Goal: Find specific page/section: Find specific page/section

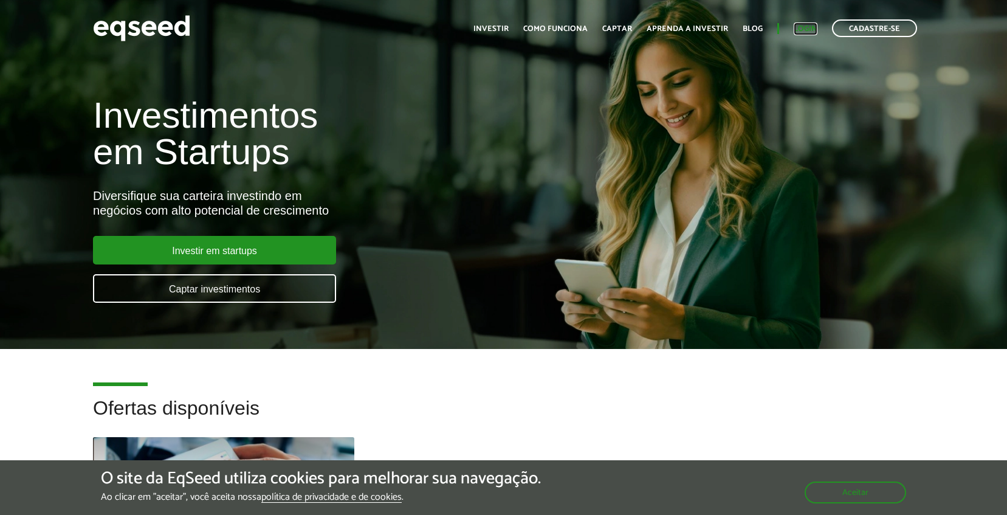
click at [806, 30] on link "Login" at bounding box center [806, 29] width 24 height 8
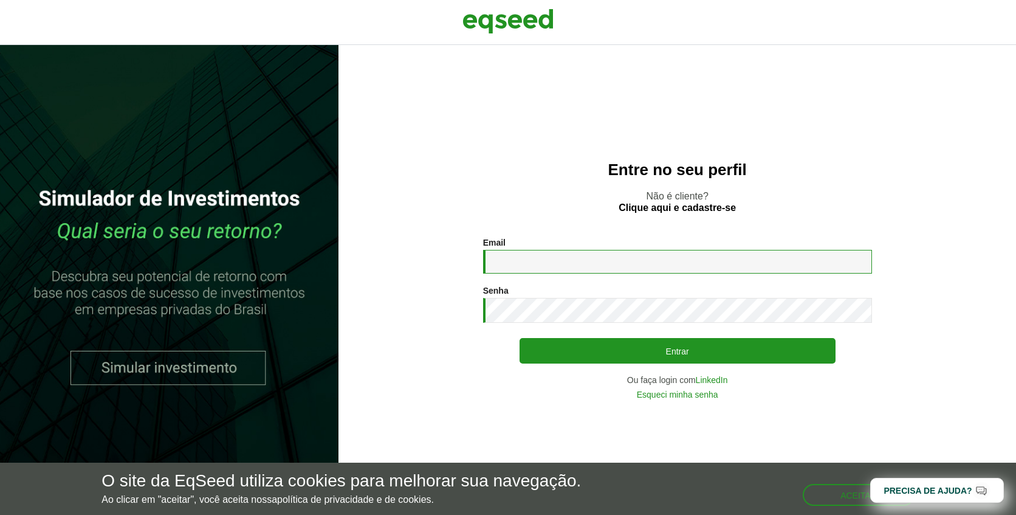
click at [608, 270] on input "Email *" at bounding box center [677, 262] width 389 height 24
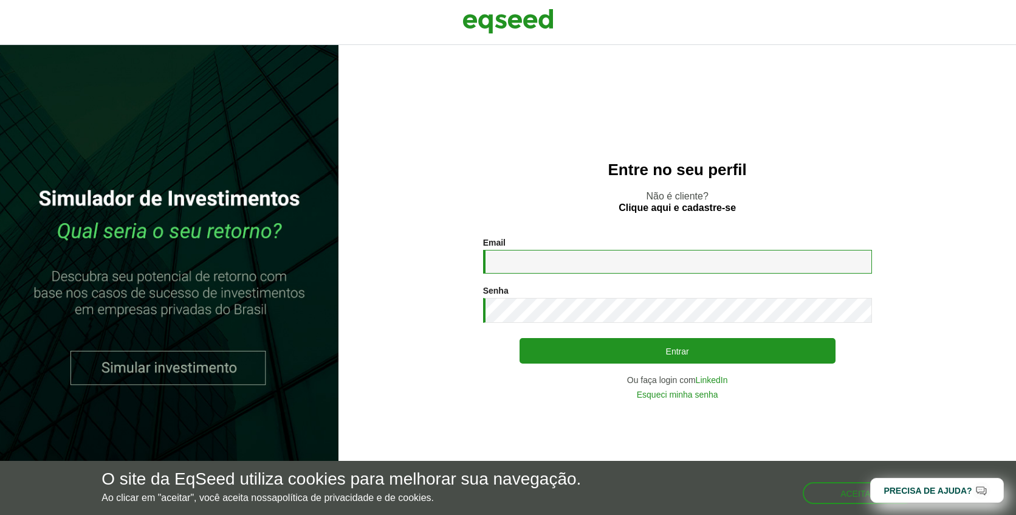
type input "**********"
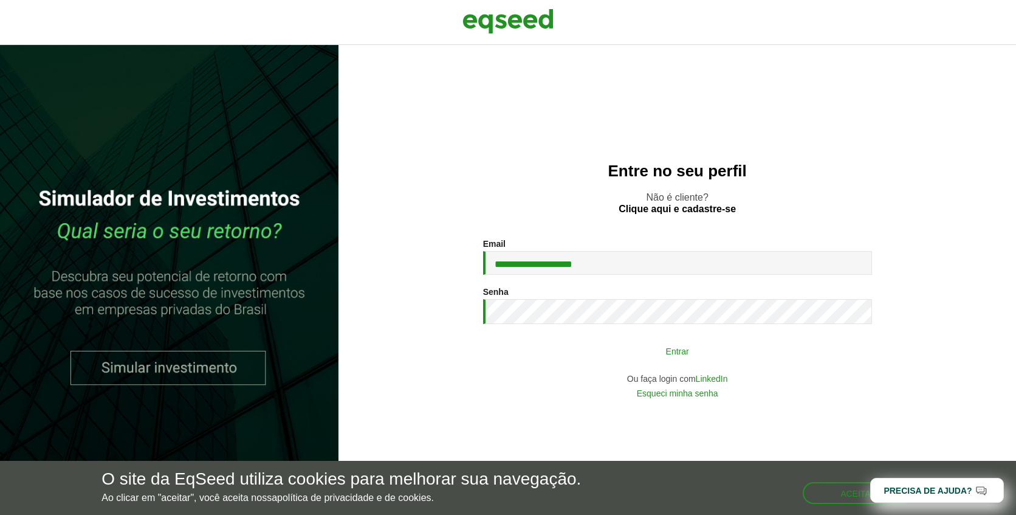
click at [699, 357] on button "Entrar" at bounding box center [678, 350] width 316 height 23
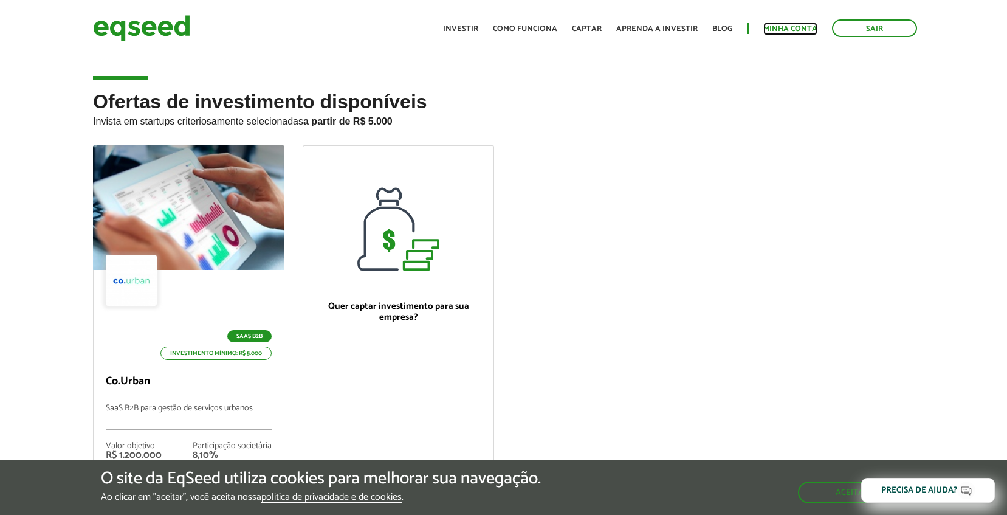
click at [796, 29] on link "Minha conta" at bounding box center [790, 29] width 54 height 8
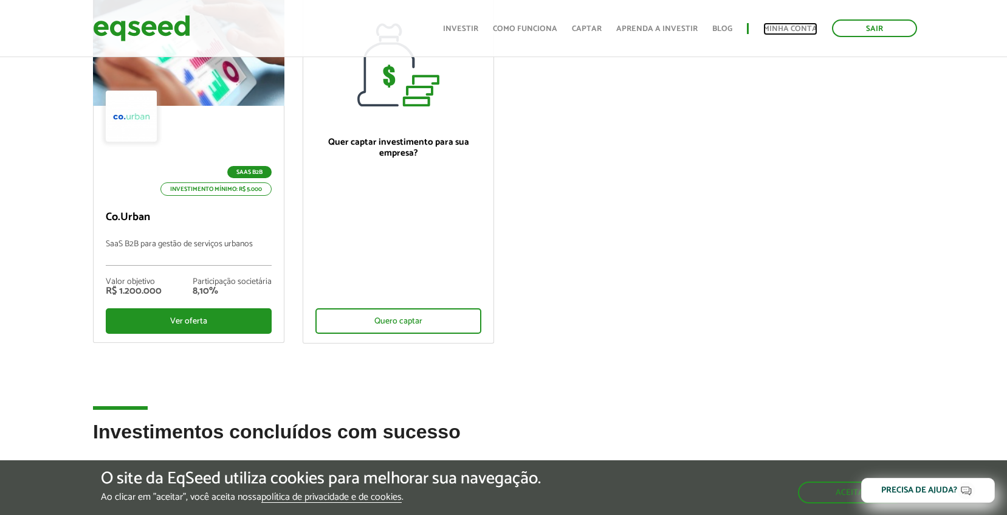
scroll to position [33, 0]
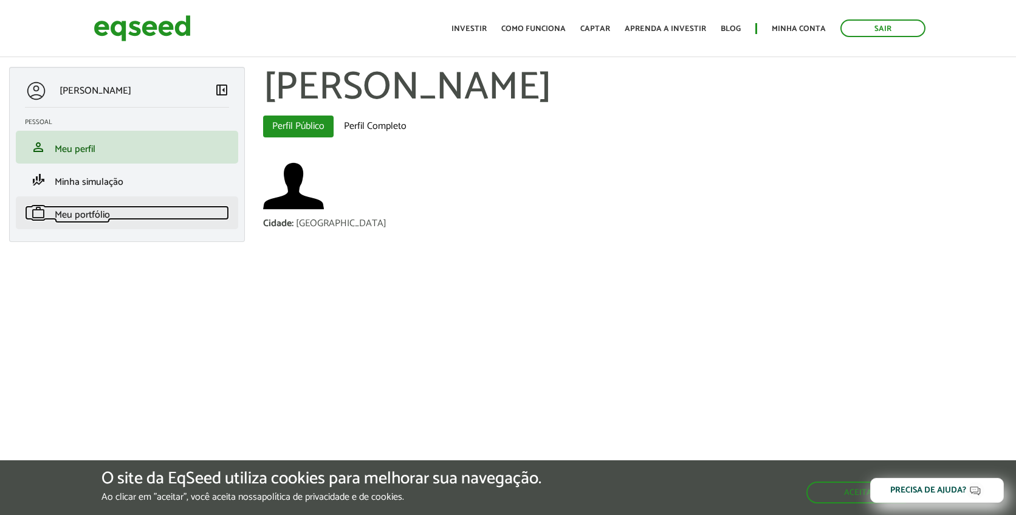
click at [95, 215] on span "Meu portfólio" at bounding box center [82, 215] width 55 height 16
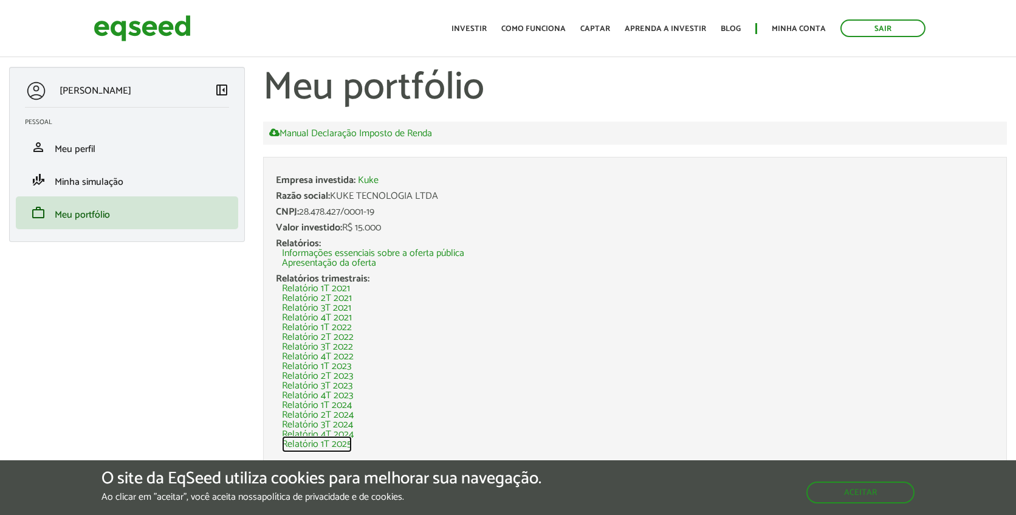
click at [343, 445] on link "Relatório 1T 2025" at bounding box center [317, 444] width 70 height 10
